Goal: Transaction & Acquisition: Purchase product/service

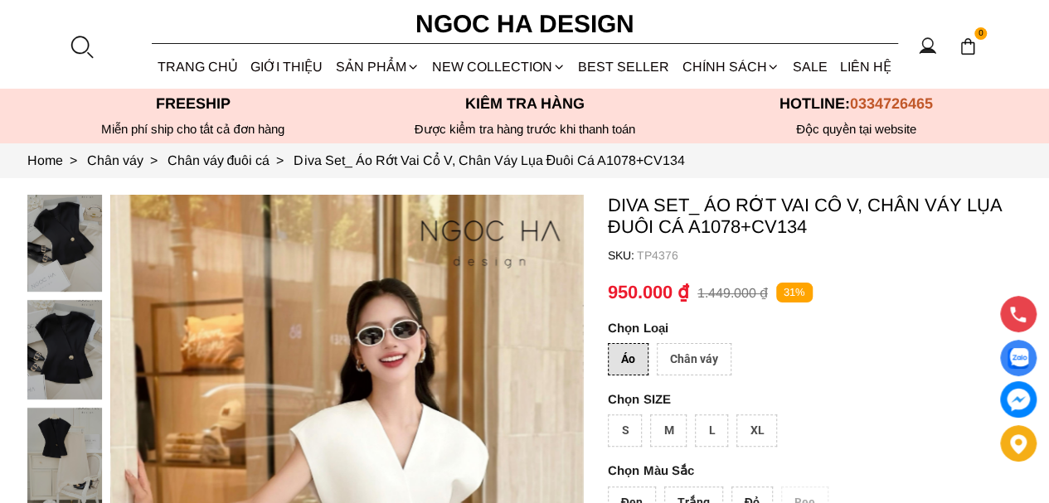
click at [89, 41] on div at bounding box center [81, 46] width 25 height 25
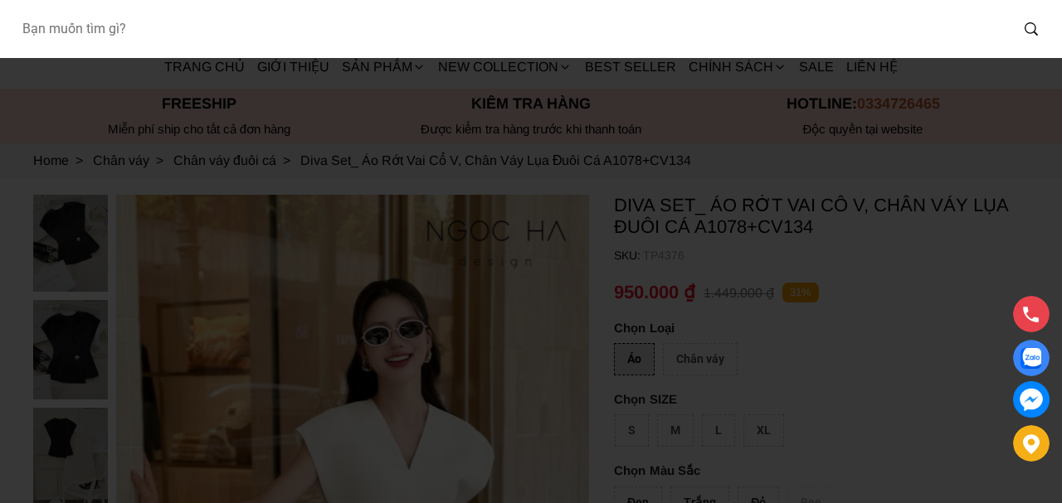
click at [217, 37] on input "Input search Bạn muốn tìm gì?" at bounding box center [508, 29] width 1000 height 38
paste input "A003"
type input "A003"
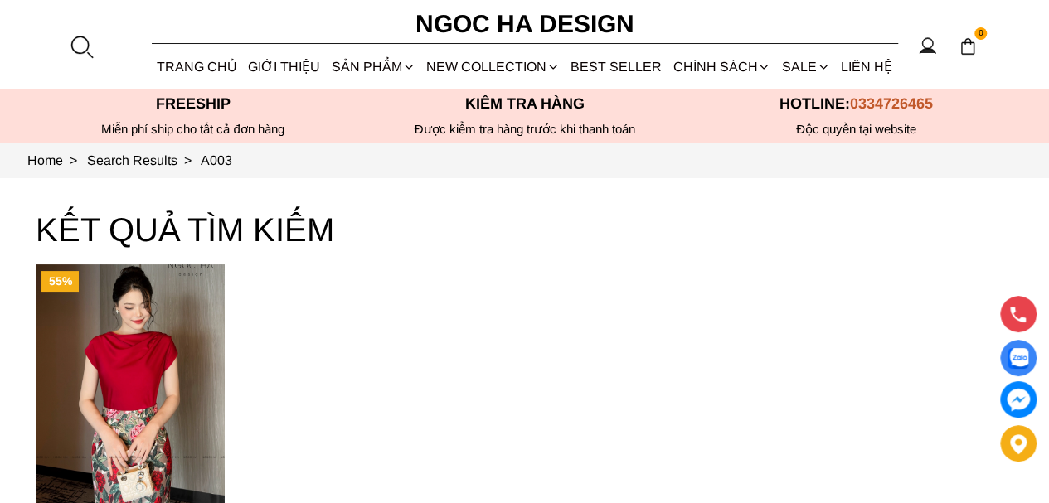
click at [169, 344] on img "Product image - Mely Top_ Áo Lụa Cổ Đổ Rớt Vai A003" at bounding box center [130, 391] width 189 height 252
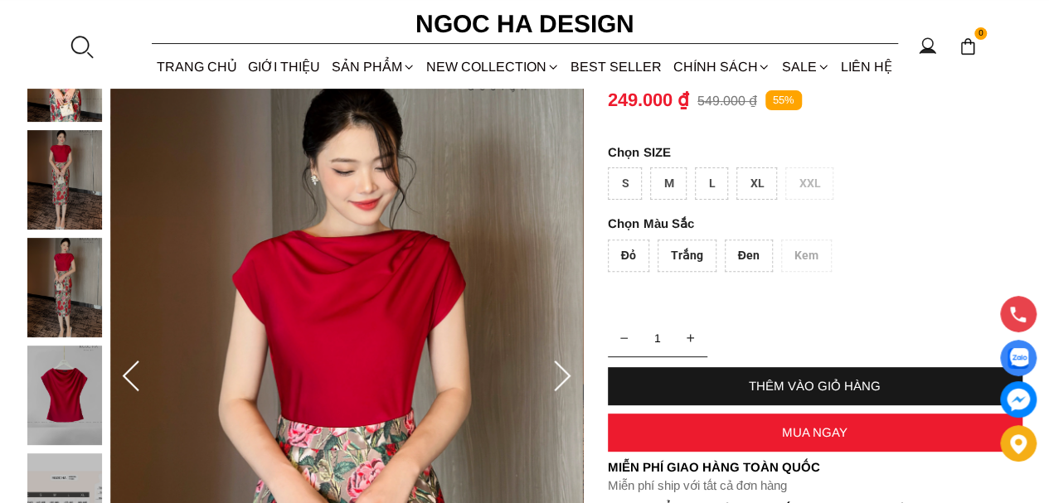
scroll to position [166, 0]
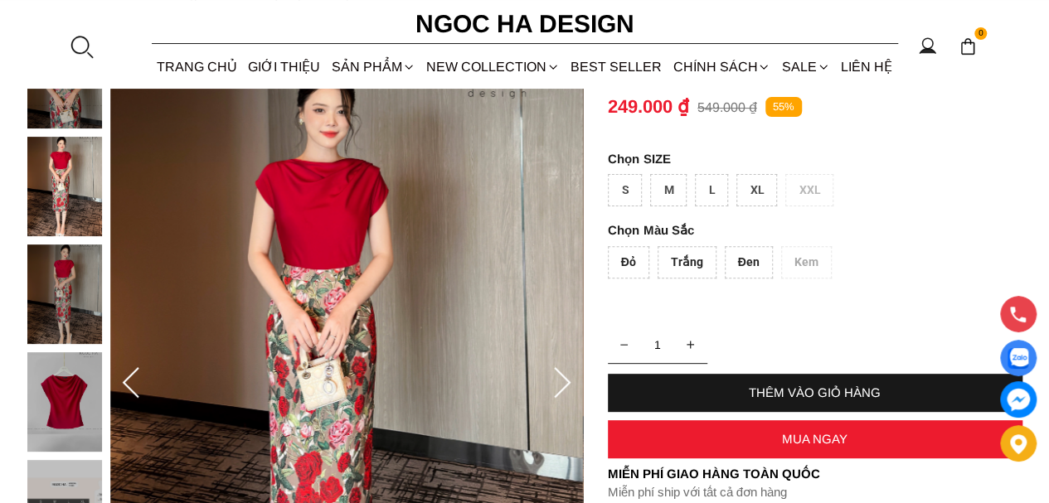
click at [632, 175] on div "S" at bounding box center [625, 190] width 34 height 32
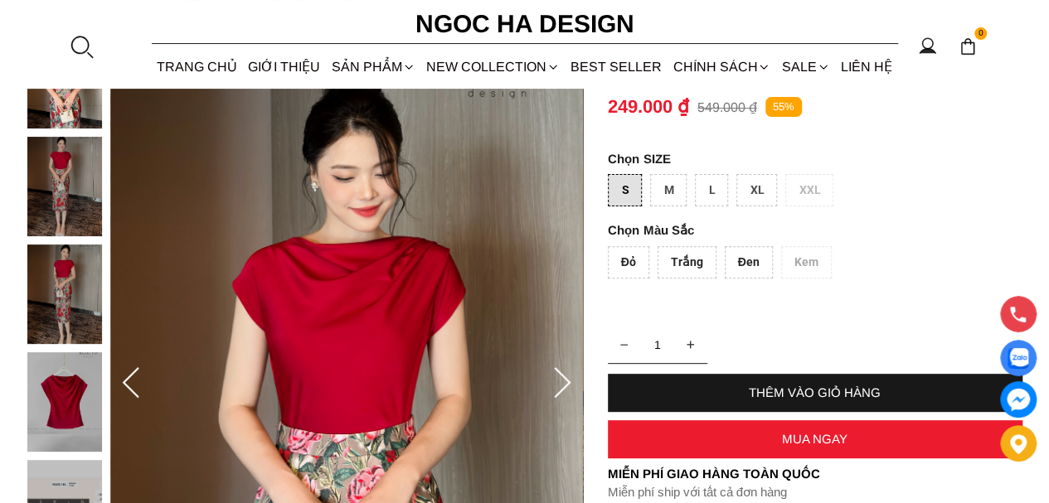
click at [629, 259] on div "Đỏ" at bounding box center [628, 262] width 41 height 32
click at [670, 263] on div "Trắng" at bounding box center [687, 262] width 59 height 32
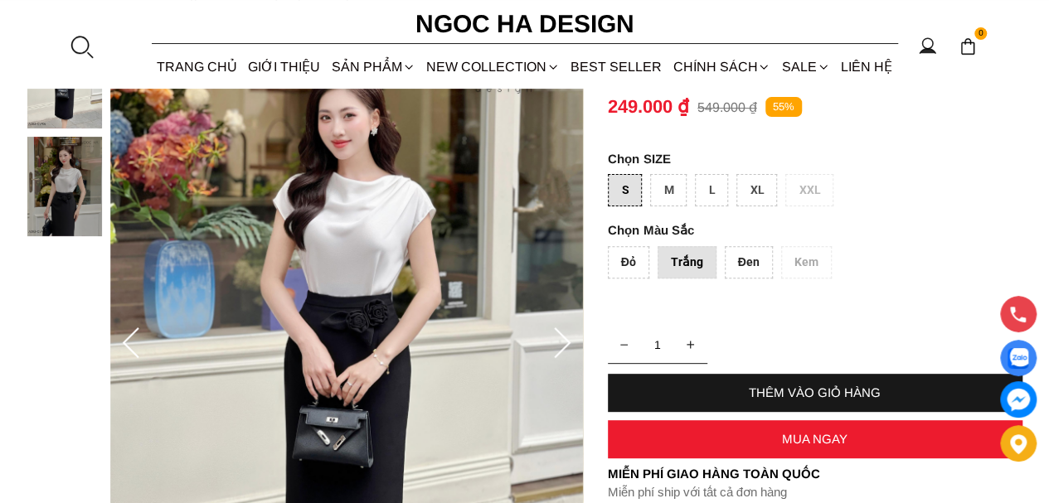
click at [659, 170] on container "Mely Top_ Áo Lụa Cổ Đổ Rớt Vai A003 SKU: TP1951 Đỏ Trắng Đen Kem 1 THÊM VÀO GIỎ…" at bounding box center [815, 326] width 415 height 595
click at [664, 190] on div "M" at bounding box center [668, 190] width 36 height 32
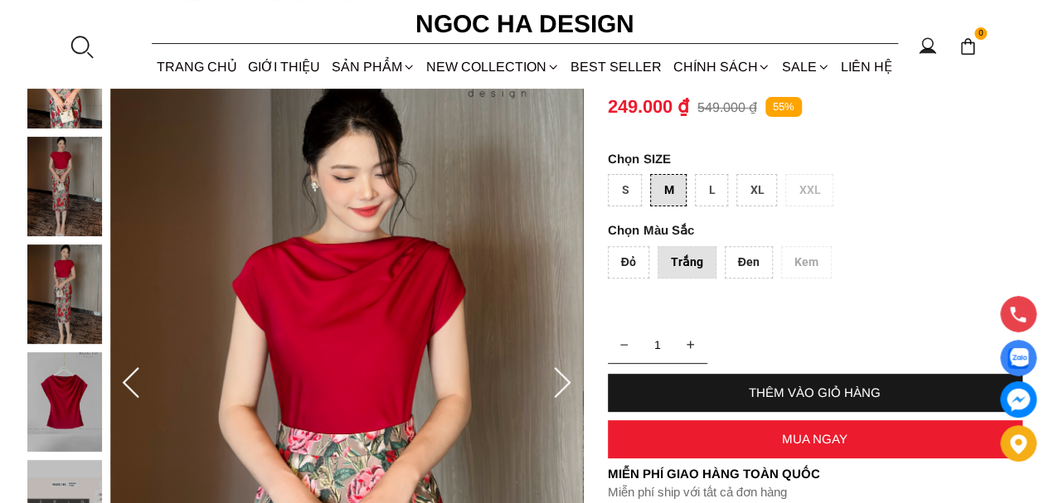
click at [629, 195] on div "S" at bounding box center [625, 190] width 34 height 32
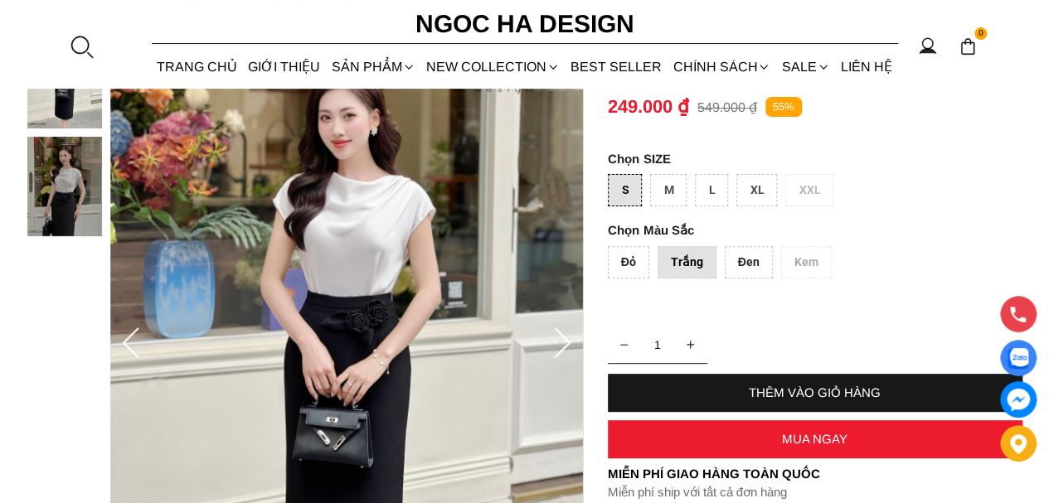
click at [662, 182] on div "M" at bounding box center [668, 190] width 36 height 32
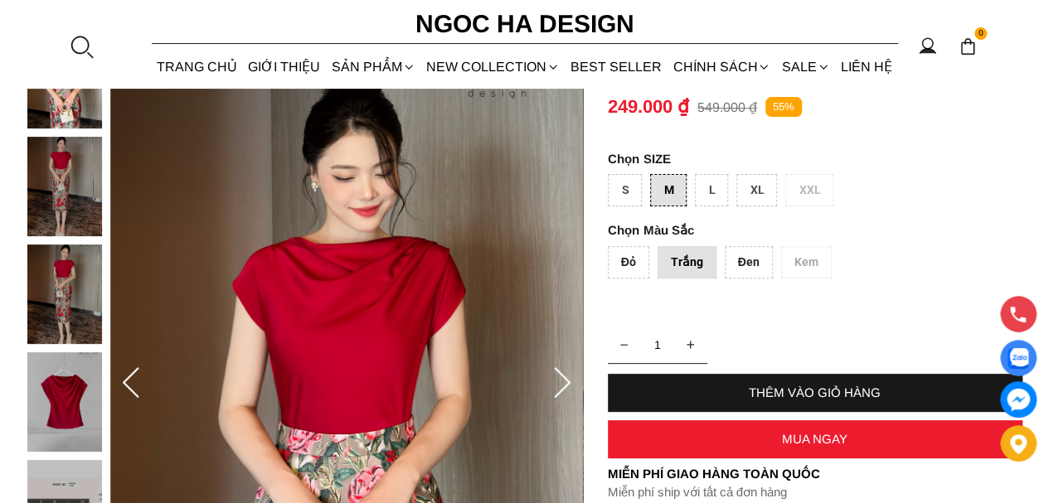
click at [707, 178] on div "L" at bounding box center [711, 190] width 33 height 32
click at [745, 187] on div "XL" at bounding box center [756, 190] width 41 height 32
click at [707, 195] on div "L" at bounding box center [711, 190] width 33 height 32
click at [670, 195] on div "M" at bounding box center [668, 190] width 36 height 32
click at [625, 192] on div "S" at bounding box center [625, 190] width 34 height 32
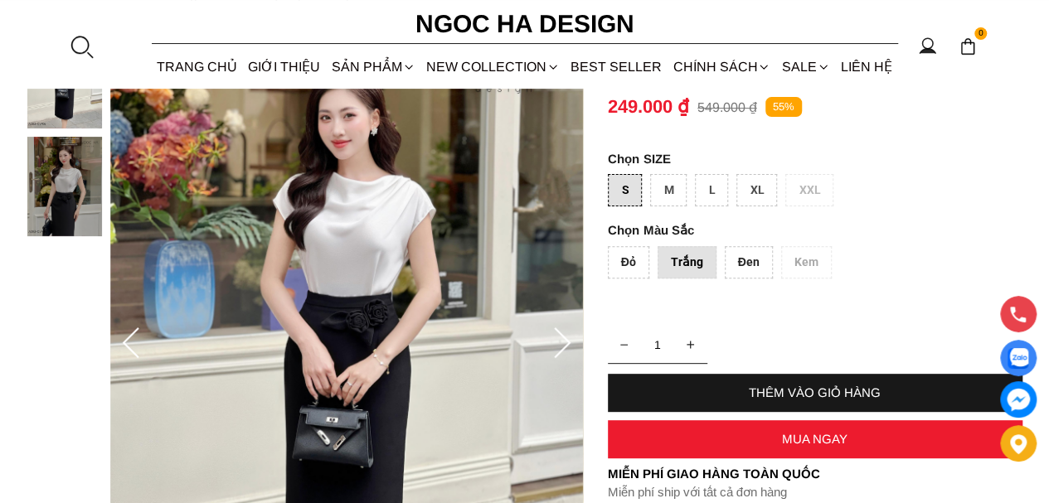
click at [624, 256] on div "Đỏ" at bounding box center [628, 262] width 41 height 32
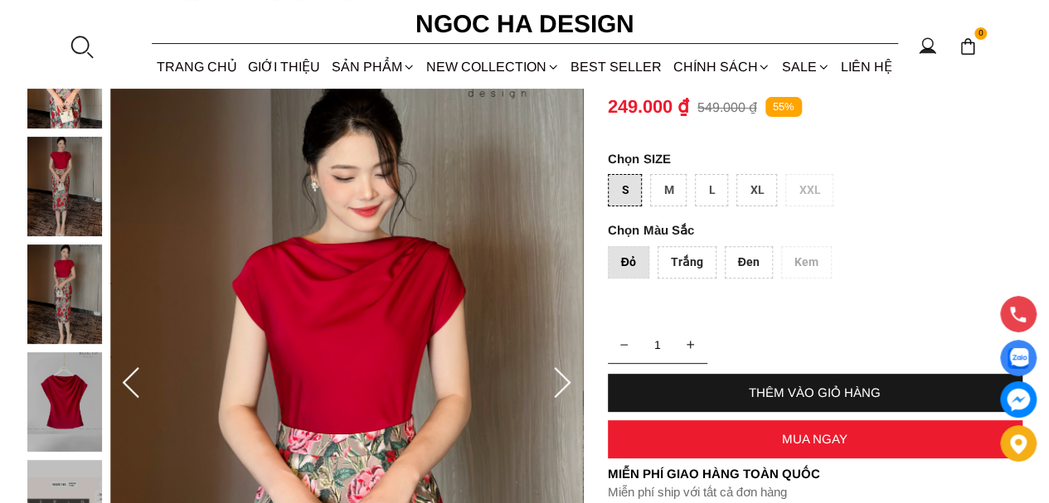
click at [681, 256] on div "Trắng" at bounding box center [687, 262] width 59 height 32
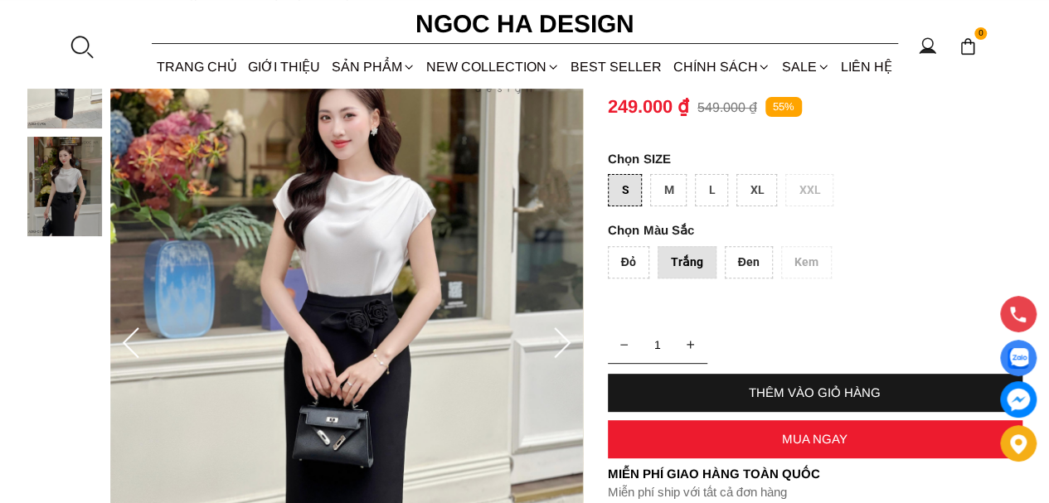
click at [732, 267] on div "Đen" at bounding box center [749, 262] width 48 height 32
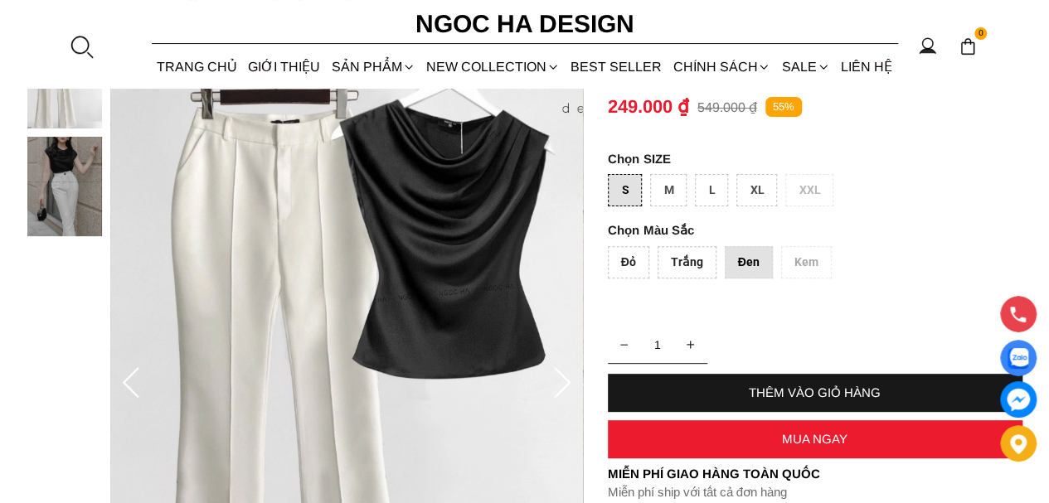
click at [625, 241] on container "Mely Top_ Áo Lụa Cổ Đổ Rớt Vai A003 SKU: TP1951 Đỏ Trắng Đen Kem 1 THÊM VÀO GIỎ…" at bounding box center [815, 326] width 415 height 595
click at [625, 255] on div "Đỏ" at bounding box center [628, 262] width 41 height 32
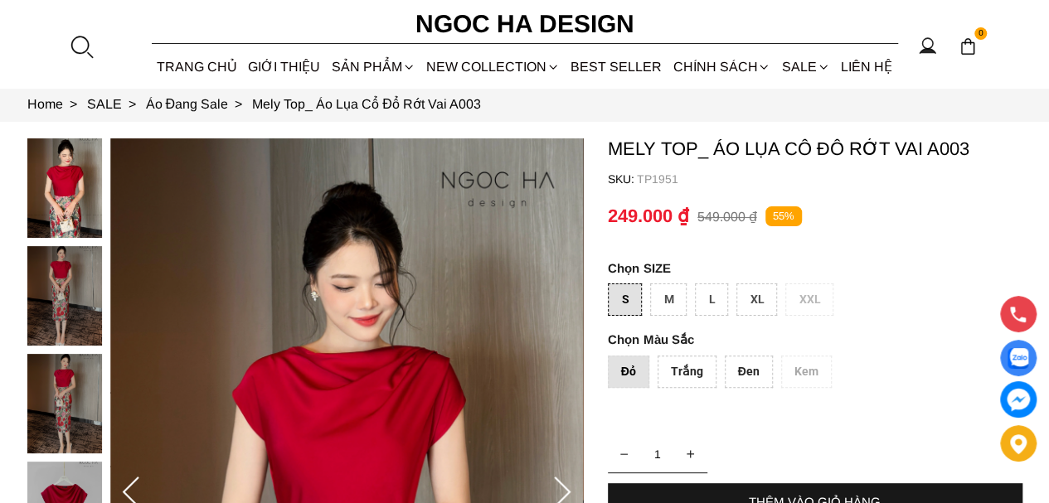
scroll to position [83, 0]
